Goal: Information Seeking & Learning: Learn about a topic

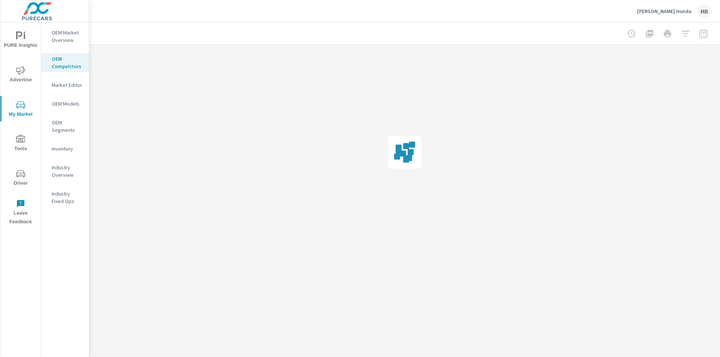
click at [17, 77] on span "Advertise" at bounding box center [21, 75] width 36 height 18
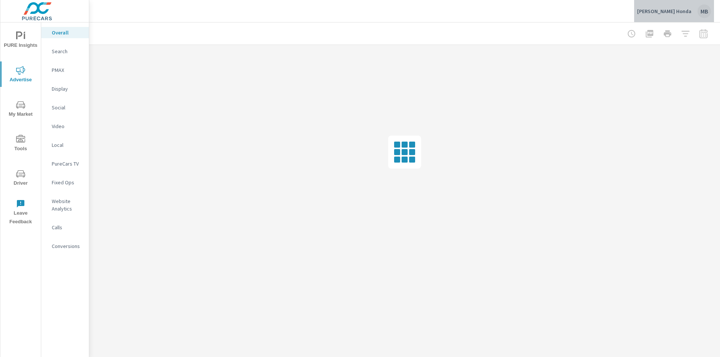
click at [707, 9] on div "MB" at bounding box center [705, 12] width 14 height 14
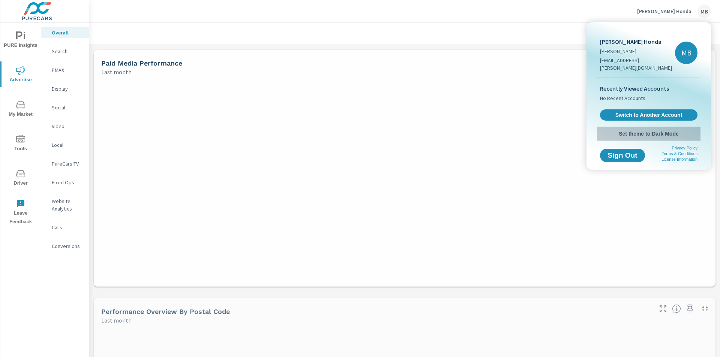
click at [662, 131] on span "Set theme to Dark Mode" at bounding box center [649, 134] width 98 height 7
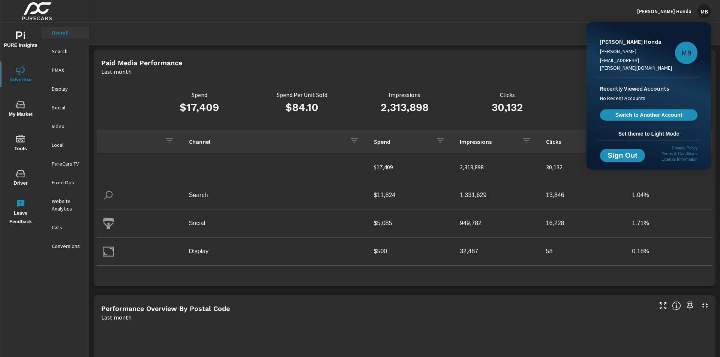
click at [512, 39] on div at bounding box center [360, 178] width 720 height 357
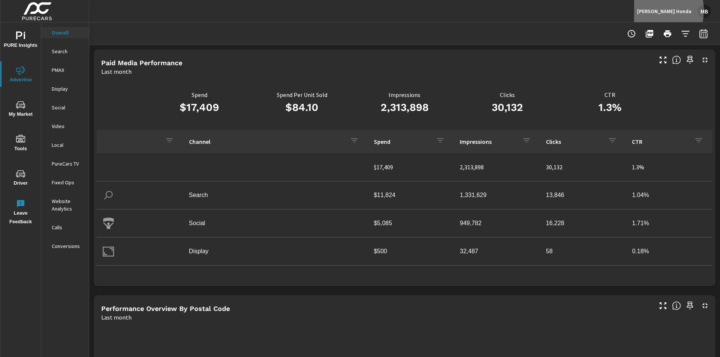
click at [656, 11] on p "Phil Hughes Honda" at bounding box center [664, 11] width 54 height 7
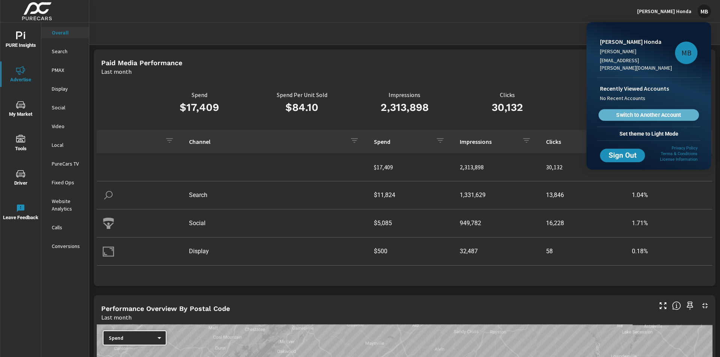
click at [660, 112] on span "Switch to Another Account" at bounding box center [649, 115] width 92 height 7
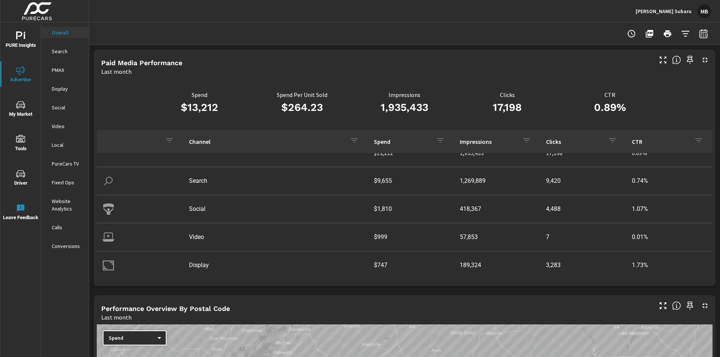
scroll to position [22, 0]
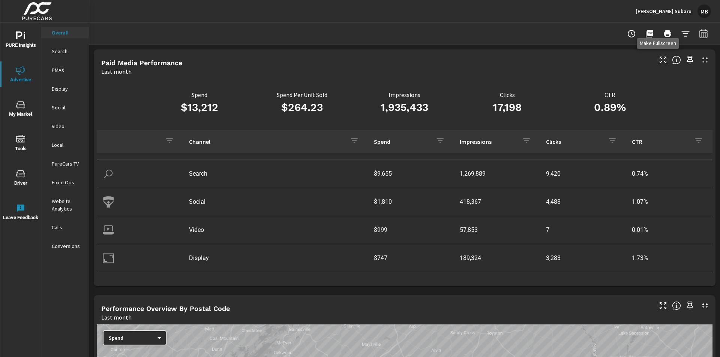
click at [659, 62] on icon "button" at bounding box center [663, 60] width 9 height 9
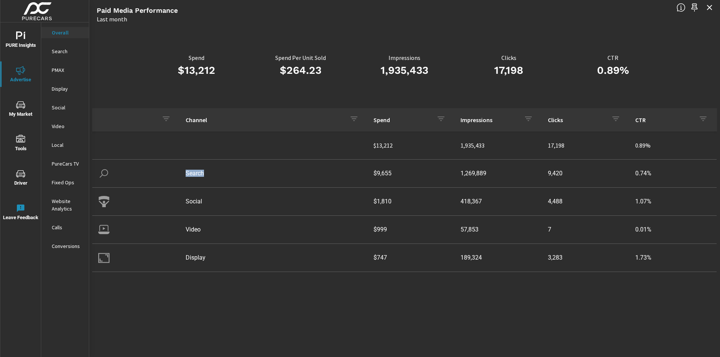
drag, startPoint x: 183, startPoint y: 175, endPoint x: 204, endPoint y: 175, distance: 21.0
click at [204, 175] on td "Search" at bounding box center [274, 173] width 188 height 19
copy td "Search"
drag, startPoint x: 204, startPoint y: 206, endPoint x: 186, endPoint y: 204, distance: 18.1
click at [186, 204] on td "Social" at bounding box center [274, 201] width 188 height 19
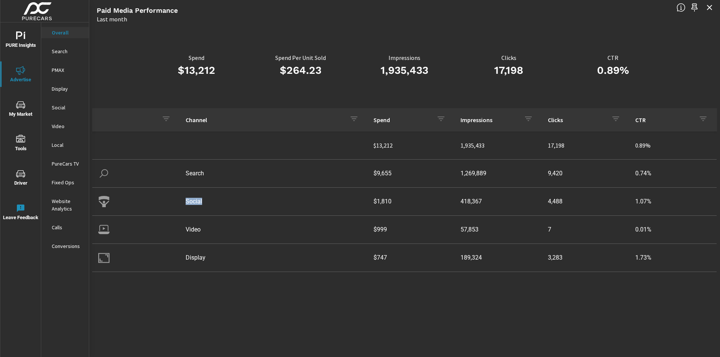
copy td "Social"
drag, startPoint x: 395, startPoint y: 172, endPoint x: 347, endPoint y: 171, distance: 48.0
click at [347, 171] on tr "Search $9,655 1,269,889 9,420 0.74%" at bounding box center [404, 174] width 624 height 28
copy tr "$9,655"
drag, startPoint x: 398, startPoint y: 204, endPoint x: 346, endPoint y: 203, distance: 51.4
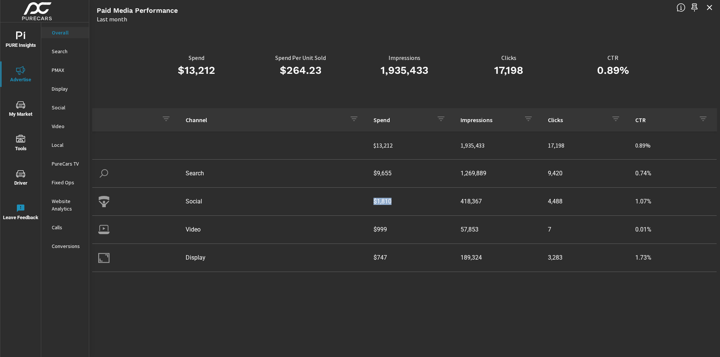
click at [346, 203] on tr "Social $1,810 418,367 4,488 1.07%" at bounding box center [404, 202] width 624 height 28
copy tr "$1,810"
click at [71, 35] on p "Overall" at bounding box center [67, 33] width 31 height 8
click at [70, 53] on p "Search" at bounding box center [67, 52] width 31 height 8
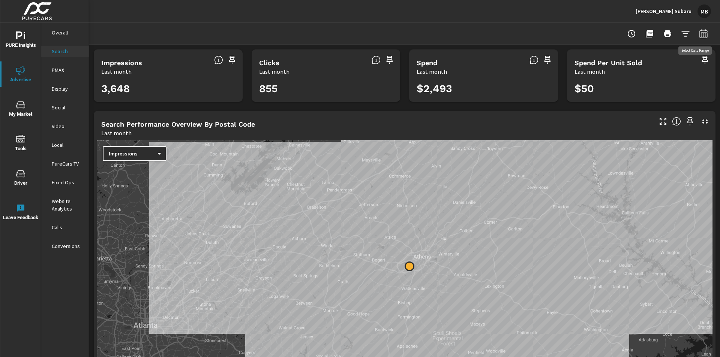
click at [701, 33] on icon "button" at bounding box center [703, 34] width 5 height 3
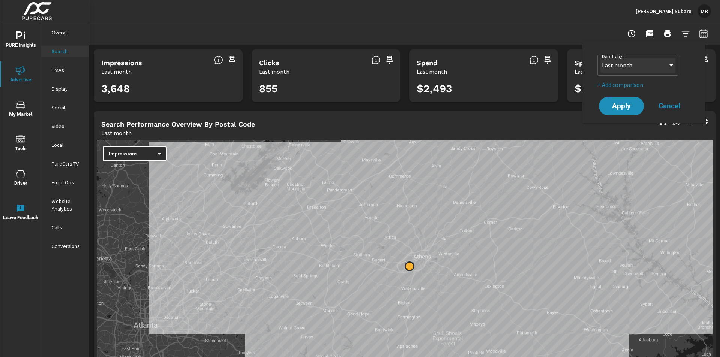
click at [635, 68] on select "Custom [DATE] Last week Last 7 days Last 14 days Last 30 days Last 45 days Last…" at bounding box center [637, 65] width 75 height 15
click at [600, 58] on select "Custom [DATE] Last week Last 7 days Last 14 days Last 30 days Last 45 days Last…" at bounding box center [637, 65] width 75 height 15
select select "Month to date"
click at [628, 110] on span "Apply" at bounding box center [621, 106] width 31 height 7
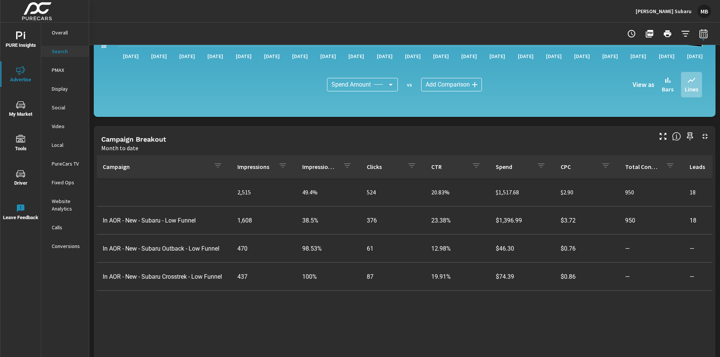
scroll to position [487, 0]
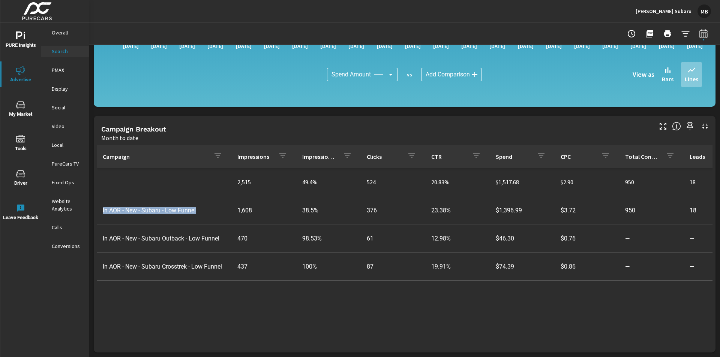
drag, startPoint x: 103, startPoint y: 212, endPoint x: 202, endPoint y: 212, distance: 98.6
click at [202, 212] on td "In AOR - New - Subaru - Low Funnel" at bounding box center [164, 210] width 135 height 19
click at [205, 212] on td "In AOR - New - Subaru - Low Funnel" at bounding box center [164, 210] width 135 height 19
drag, startPoint x: 519, startPoint y: 181, endPoint x: 479, endPoint y: 185, distance: 40.3
click at [479, 185] on tr "2,515 49.4% 524 20.83% $1,517.68 $2.90 950 18 645 $1.47 253% 28.15% 21.74%" at bounding box center [584, 182] width 975 height 28
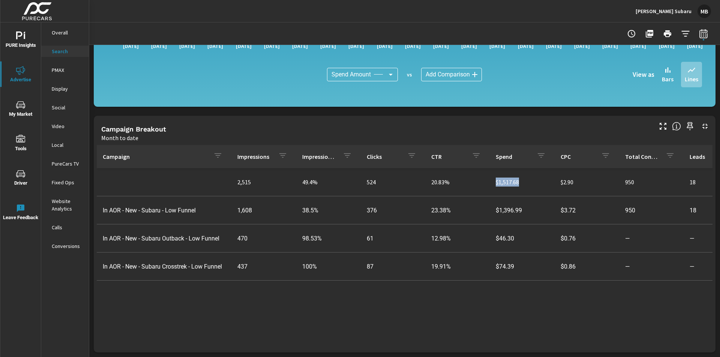
copy tr "$1,517.68"
click at [55, 109] on p "Social" at bounding box center [67, 108] width 31 height 8
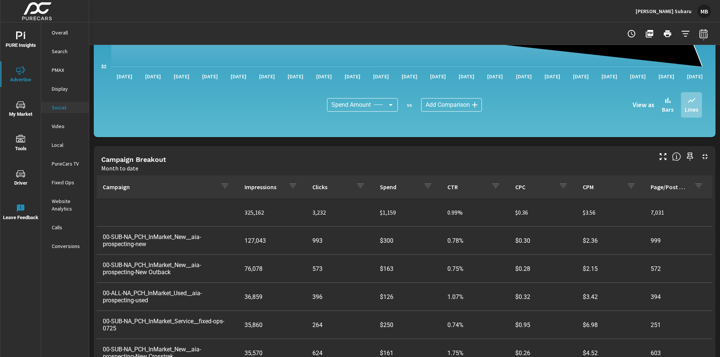
scroll to position [150, 0]
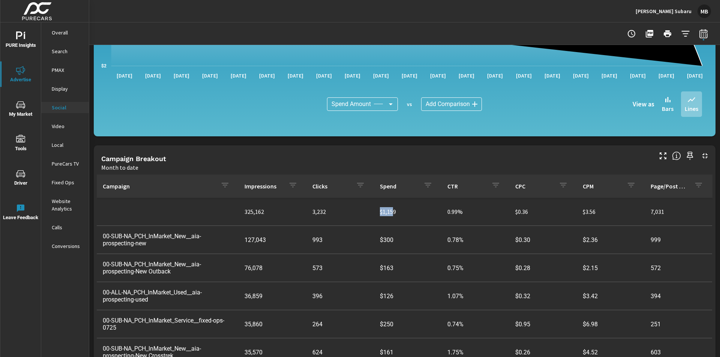
drag, startPoint x: 388, startPoint y: 212, endPoint x: 395, endPoint y: 213, distance: 6.8
click at [361, 213] on tr "325,162 3,232 $1,159 0.99% $0.36 $3.56 7,031" at bounding box center [404, 212] width 615 height 28
click at [400, 212] on p "$1,159" at bounding box center [408, 211] width 56 height 9
drag, startPoint x: 396, startPoint y: 211, endPoint x: 376, endPoint y: 214, distance: 20.5
click at [380, 214] on p "$1,159" at bounding box center [408, 211] width 56 height 9
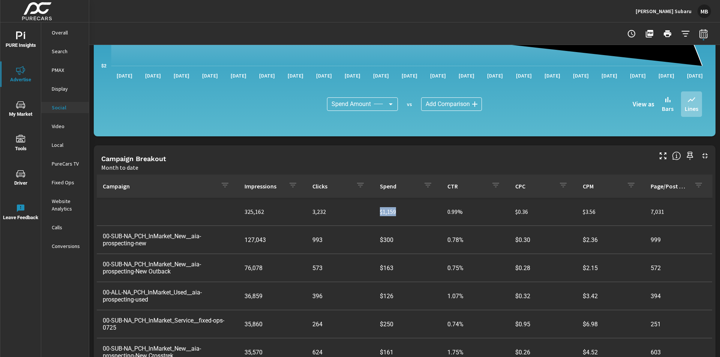
copy p "$1,159"
click at [61, 126] on p "Video" at bounding box center [67, 127] width 31 height 8
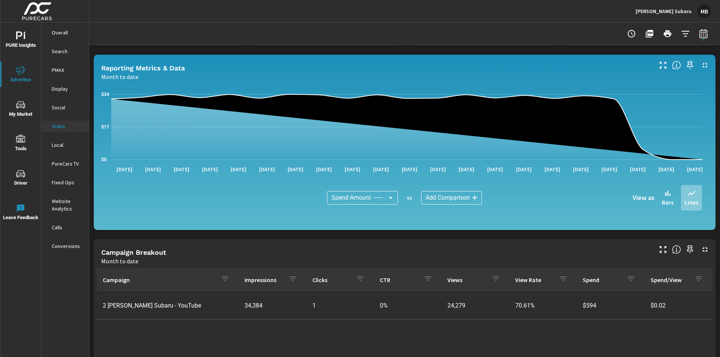
scroll to position [180, 0]
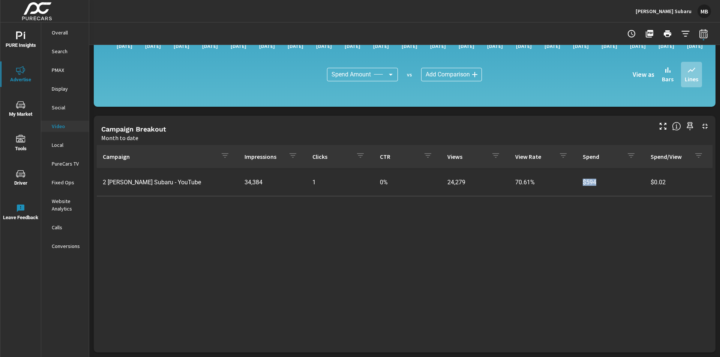
drag, startPoint x: 593, startPoint y: 183, endPoint x: 573, endPoint y: 186, distance: 20.4
click at [577, 186] on td "$594" at bounding box center [611, 182] width 68 height 19
copy td "$594"
click at [62, 89] on p "Display" at bounding box center [67, 89] width 31 height 8
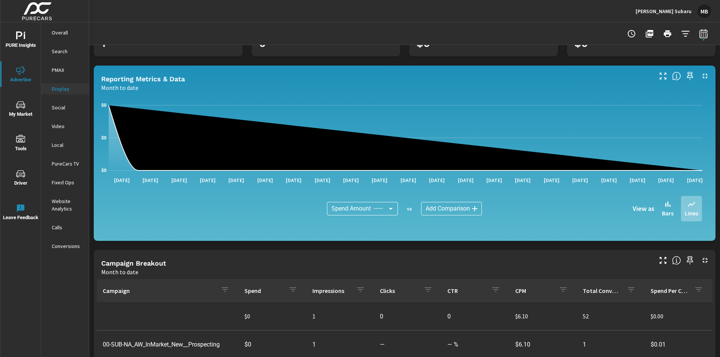
scroll to position [113, 0]
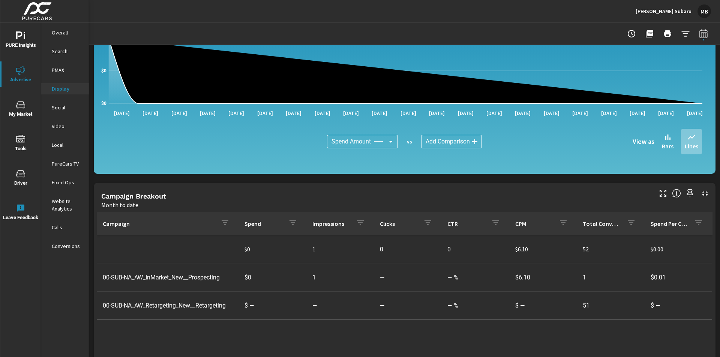
click at [60, 69] on p "PMAX" at bounding box center [67, 70] width 31 height 8
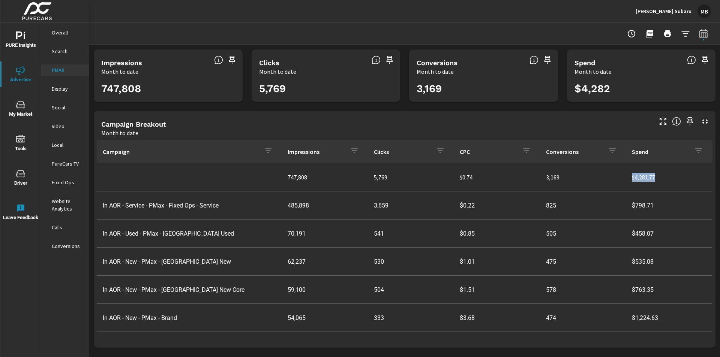
drag, startPoint x: 619, startPoint y: 176, endPoint x: 608, endPoint y: 176, distance: 11.3
click at [608, 176] on tr "747,808 5,769 $0.74 3,169 $4,281.77" at bounding box center [404, 178] width 615 height 28
copy tr "$4,281.77"
click at [471, 122] on div "Campaign Breakout" at bounding box center [376, 124] width 550 height 9
click at [63, 185] on p "Fixed Ops" at bounding box center [67, 183] width 31 height 8
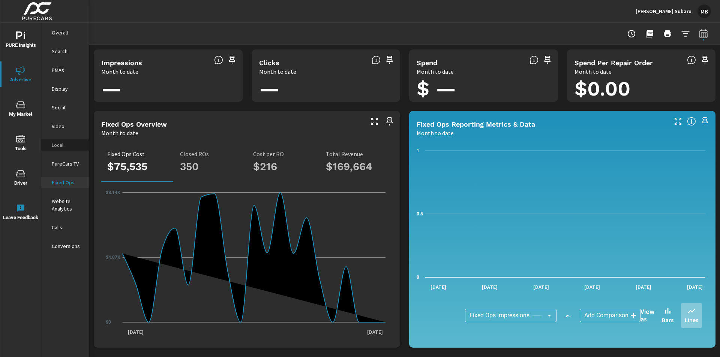
click at [67, 143] on p "Local" at bounding box center [67, 145] width 31 height 8
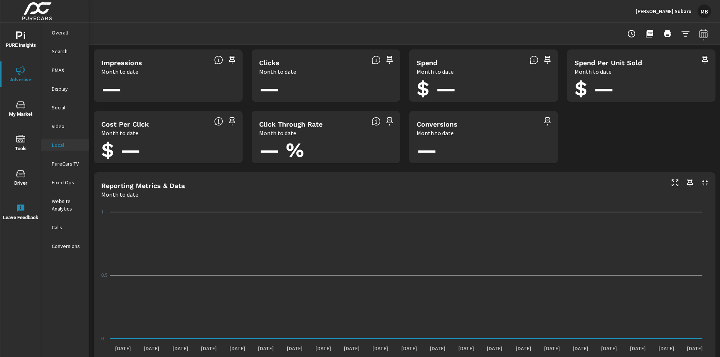
click at [74, 30] on p "Overall" at bounding box center [67, 33] width 31 height 8
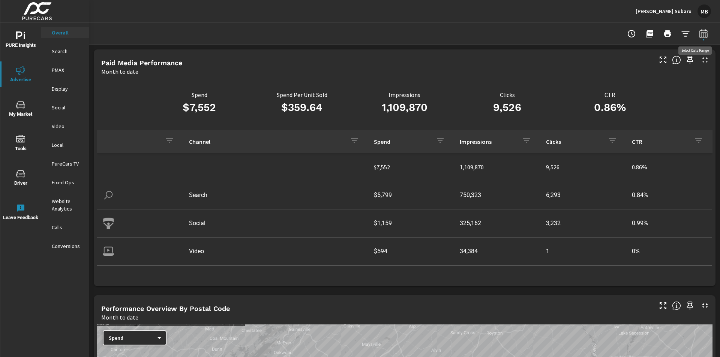
click at [703, 35] on button "button" at bounding box center [703, 33] width 15 height 15
select select "Month to date"
drag, startPoint x: 219, startPoint y: 107, endPoint x: 172, endPoint y: 104, distance: 46.9
click at [172, 104] on h3 "$7,552" at bounding box center [199, 107] width 103 height 13
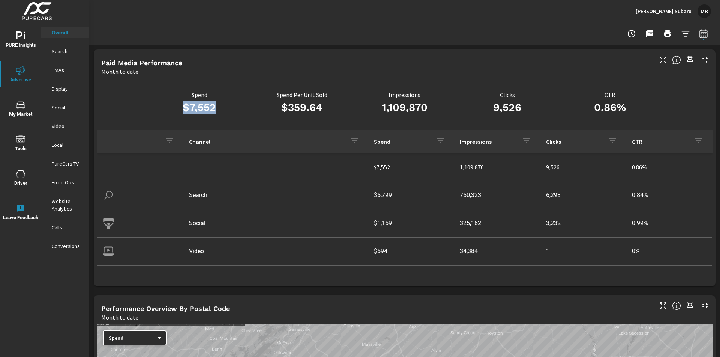
copy h3 "$7,552"
click at [248, 69] on div "Month to date" at bounding box center [376, 71] width 550 height 9
